Goal: Navigation & Orientation: Find specific page/section

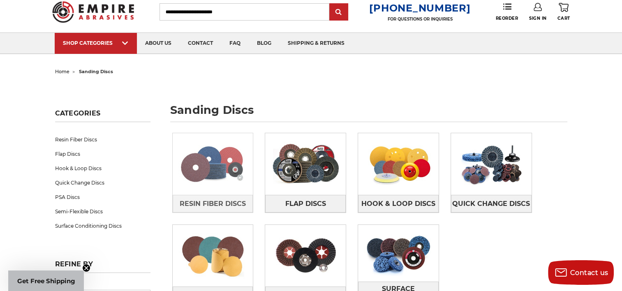
scroll to position [82, 0]
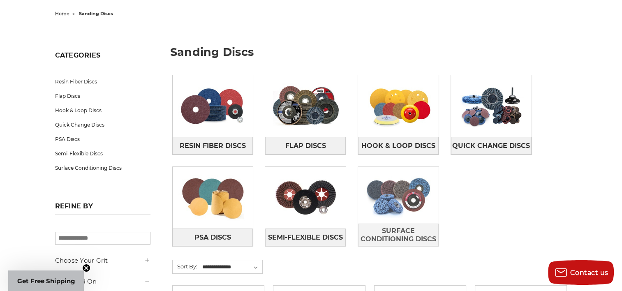
click at [401, 201] on img at bounding box center [398, 195] width 81 height 57
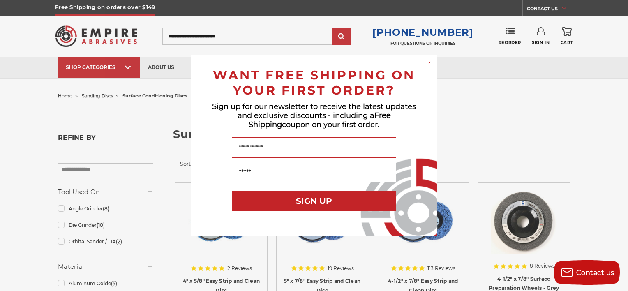
click at [428, 64] on icon "Close dialog" at bounding box center [429, 62] width 3 height 3
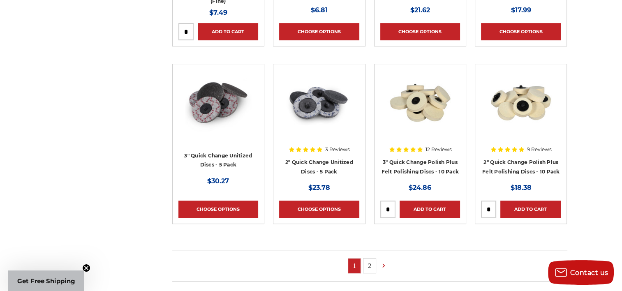
scroll to position [534, 0]
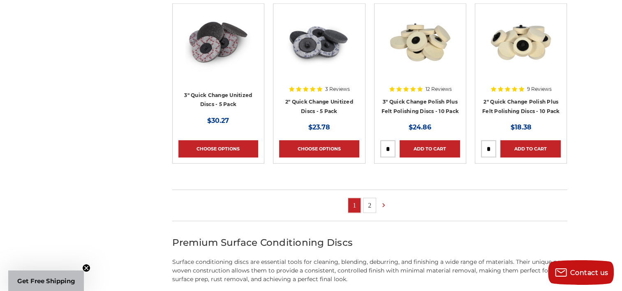
click at [367, 204] on link "2" at bounding box center [369, 205] width 12 height 14
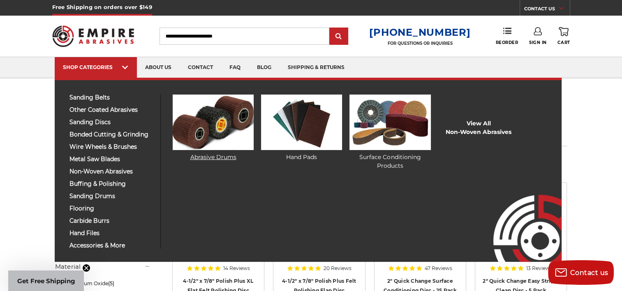
click at [222, 114] on img at bounding box center [213, 122] width 81 height 55
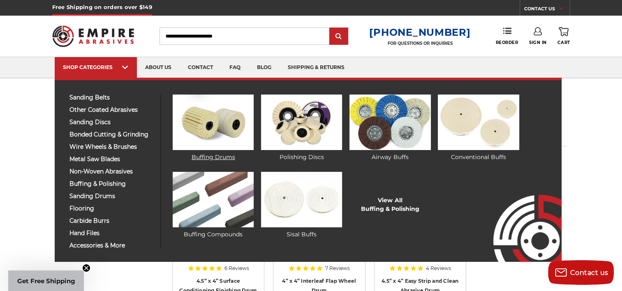
click at [237, 132] on img at bounding box center [213, 122] width 81 height 55
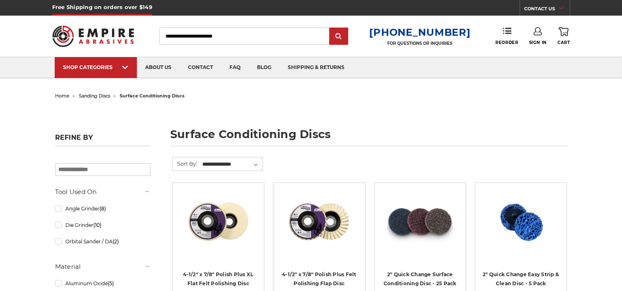
scroll to position [534, 0]
